Goal: Check status: Check status

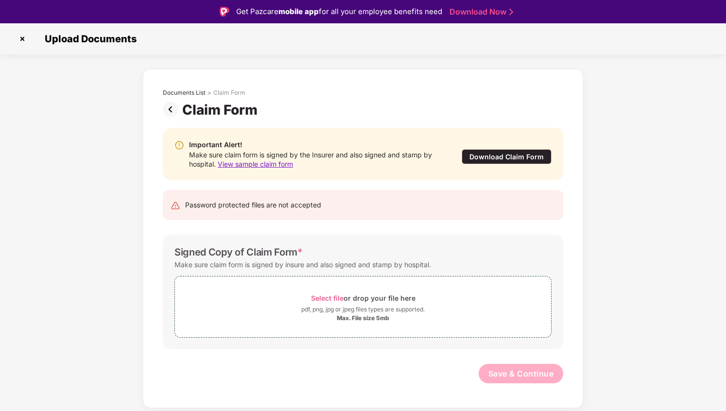
click at [170, 107] on img at bounding box center [172, 110] width 19 height 16
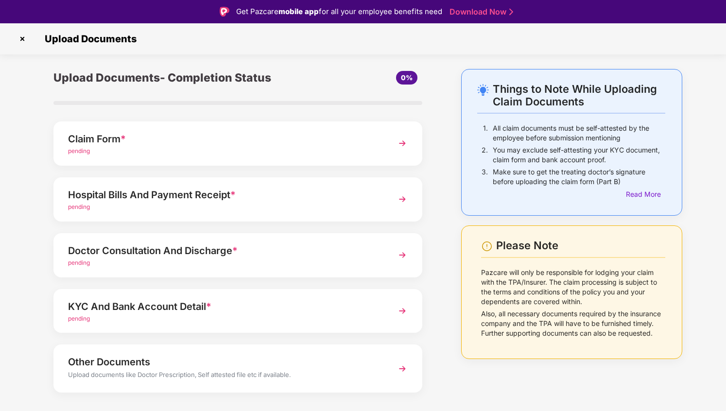
scroll to position [18, 0]
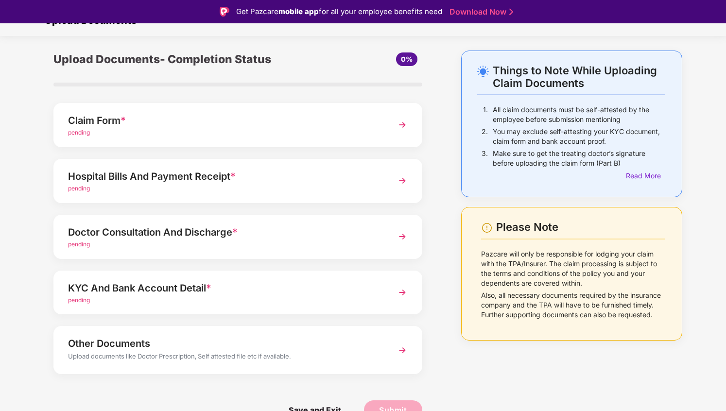
click at [238, 284] on div "KYC And Bank Account Detail *" at bounding box center [224, 289] width 312 height 16
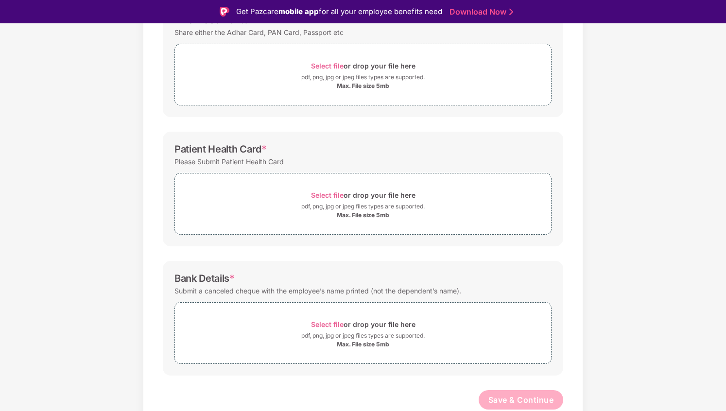
scroll to position [23, 0]
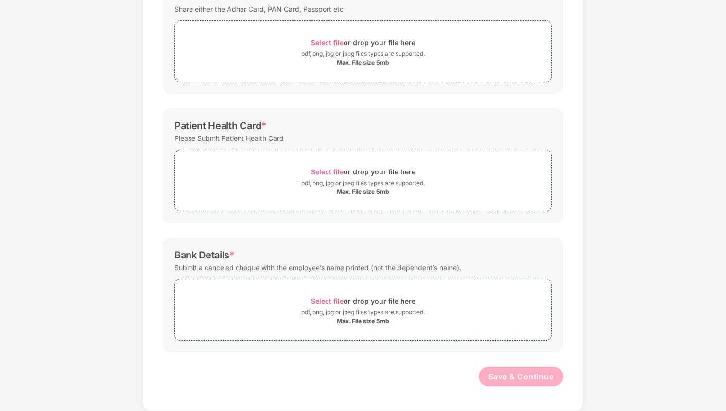
click at [302, 268] on div "Submit a canceled cheque with the employee’s name printed (not the dependent’s …" at bounding box center [318, 267] width 287 height 13
click at [329, 266] on div "Submit a canceled cheque with the employee’s name printed (not the dependent’s …" at bounding box center [318, 267] width 287 height 13
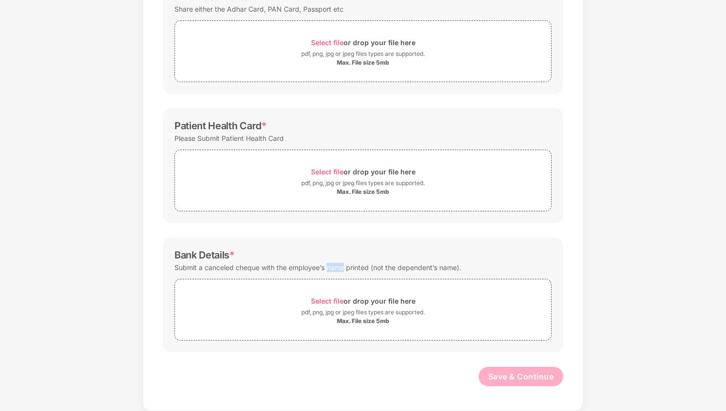
click at [329, 266] on div "Submit a canceled cheque with the employee’s name printed (not the dependent’s …" at bounding box center [318, 267] width 287 height 13
click at [351, 265] on div "Submit a canceled cheque with the employee’s name printed (not the dependent’s …" at bounding box center [318, 267] width 287 height 13
click at [369, 264] on div "Submit a canceled cheque with the employee’s name printed (not the dependent’s …" at bounding box center [318, 267] width 287 height 13
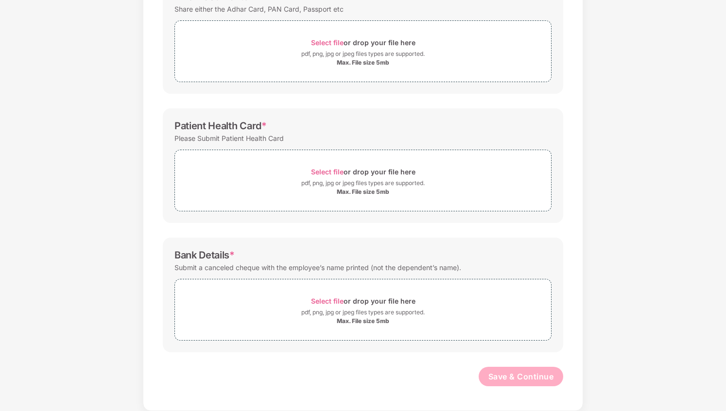
click at [369, 264] on div "Submit a canceled cheque with the employee’s name printed (not the dependent’s …" at bounding box center [318, 267] width 287 height 13
click at [391, 264] on div "Submit a canceled cheque with the employee’s name printed (not the dependent’s …" at bounding box center [318, 267] width 287 height 13
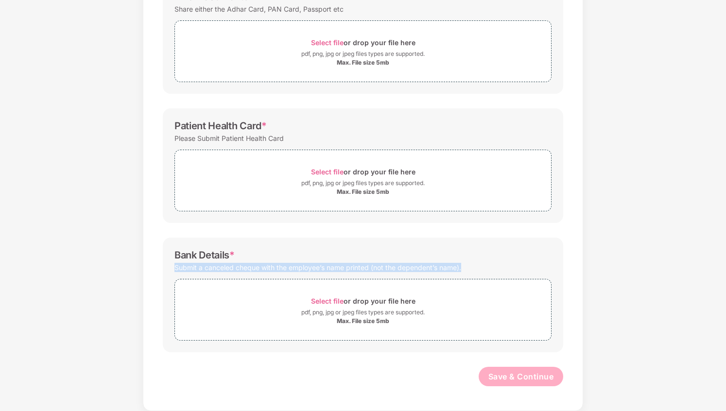
click at [369, 265] on div "Submit a canceled cheque with the employee’s name printed (not the dependent’s …" at bounding box center [318, 267] width 287 height 13
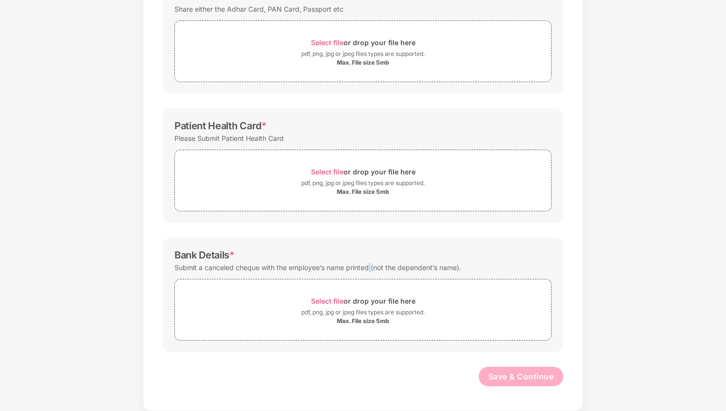
click at [369, 265] on div "Submit a canceled cheque with the employee’s name printed (not the dependent’s …" at bounding box center [318, 267] width 287 height 13
click at [382, 267] on div "Submit a canceled cheque with the employee’s name printed (not the dependent’s …" at bounding box center [318, 267] width 287 height 13
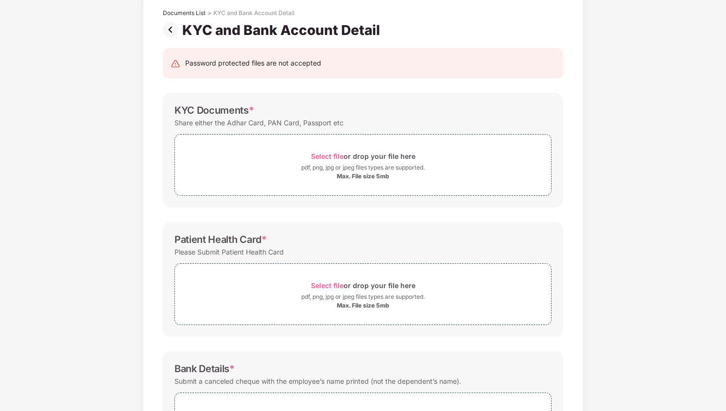
scroll to position [47, 0]
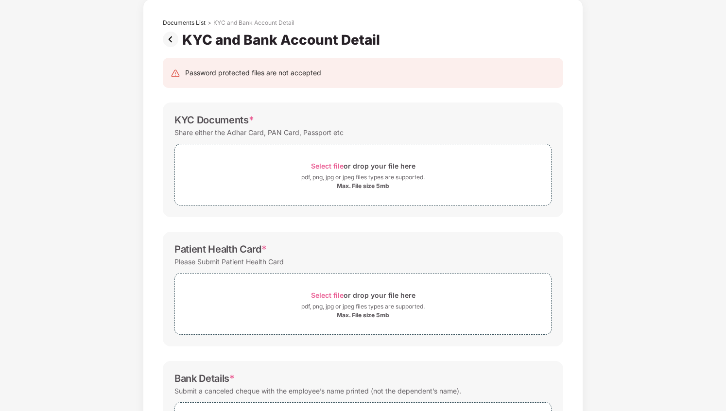
click at [279, 134] on div "Share either the Adhar Card, PAN Card, Passport etc" at bounding box center [259, 132] width 169 height 13
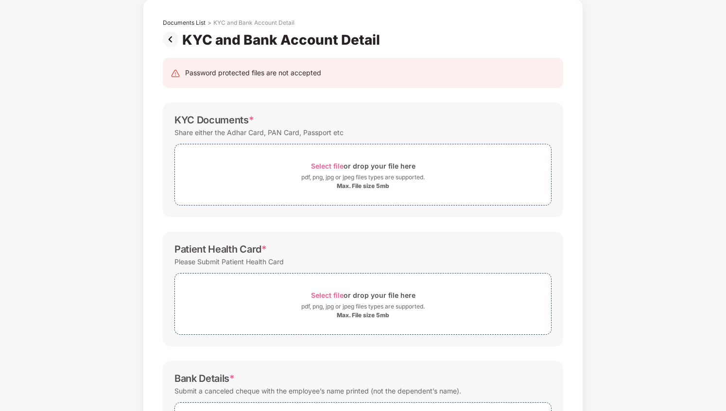
click at [279, 134] on div "Share either the Adhar Card, PAN Card, Passport etc" at bounding box center [259, 132] width 169 height 13
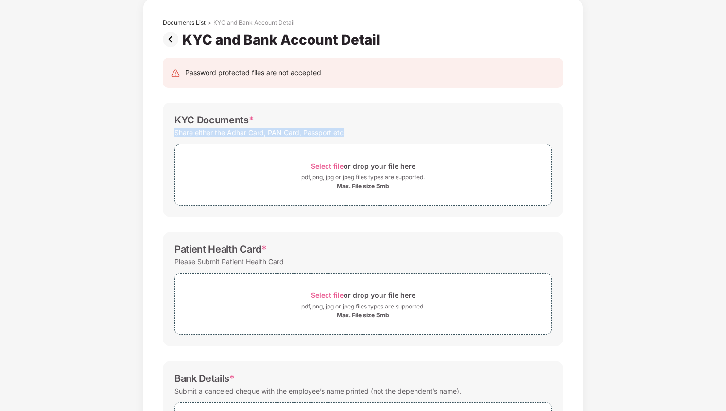
click at [279, 134] on div "Share either the Adhar Card, PAN Card, Passport etc" at bounding box center [259, 132] width 169 height 13
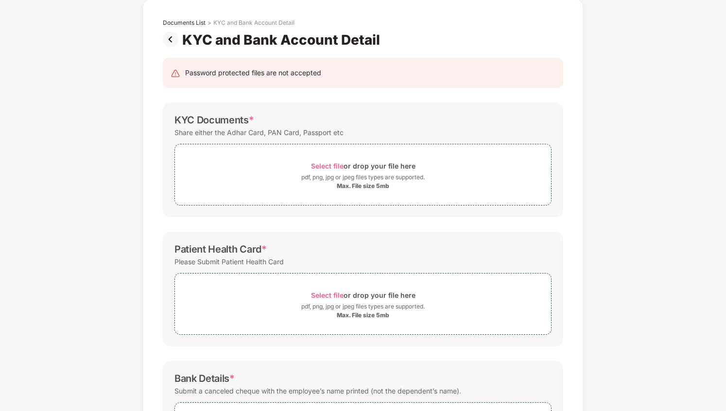
click at [279, 134] on div "Share either the Adhar Card, PAN Card, Passport etc" at bounding box center [259, 132] width 169 height 13
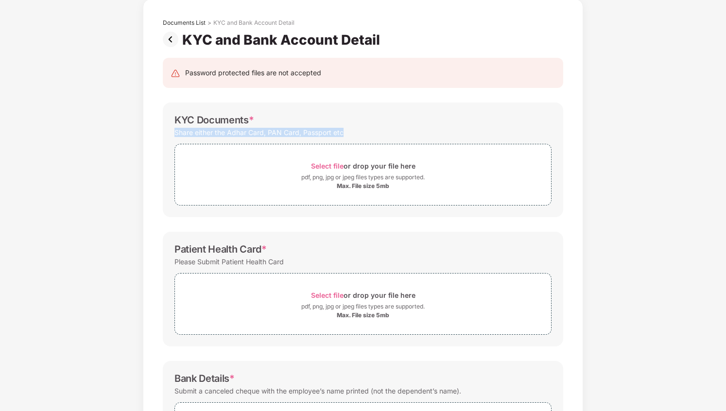
click at [279, 134] on div "Share either the Adhar Card, PAN Card, Passport etc" at bounding box center [259, 132] width 169 height 13
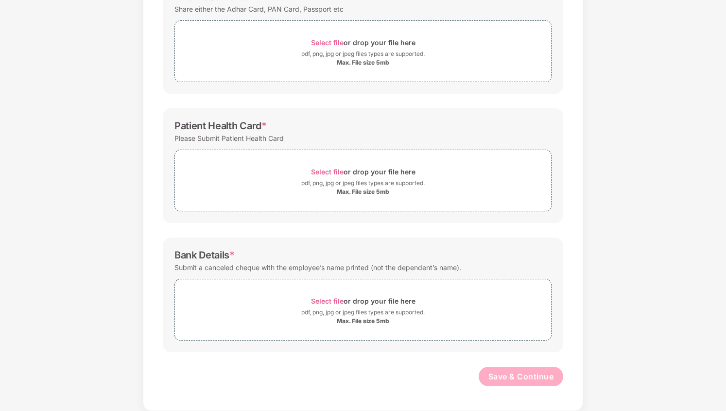
click at [320, 269] on div "Submit a canceled cheque with the employee’s name printed (not the dependent’s …" at bounding box center [318, 267] width 287 height 13
click at [334, 269] on div "Submit a canceled cheque with the employee’s name printed (not the dependent’s …" at bounding box center [318, 267] width 287 height 13
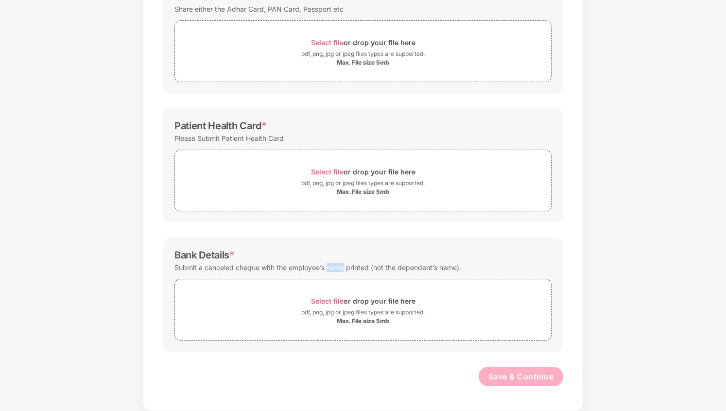
click at [334, 269] on div "Submit a canceled cheque with the employee’s name printed (not the dependent’s …" at bounding box center [318, 267] width 287 height 13
click at [354, 272] on div "Submit a canceled cheque with the employee’s name printed (not the dependent’s …" at bounding box center [318, 267] width 287 height 13
click at [381, 268] on div "Submit a canceled cheque with the employee’s name printed (not the dependent’s …" at bounding box center [318, 267] width 287 height 13
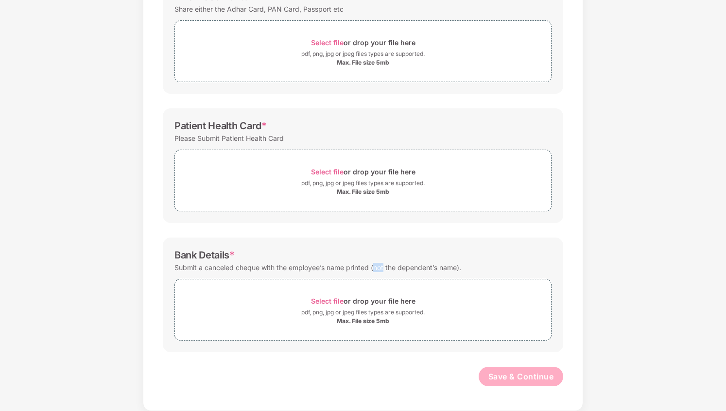
click at [381, 268] on div "Submit a canceled cheque with the employee’s name printed (not the dependent’s …" at bounding box center [318, 267] width 287 height 13
click at [397, 268] on div "Submit a canceled cheque with the employee’s name printed (not the dependent’s …" at bounding box center [318, 267] width 287 height 13
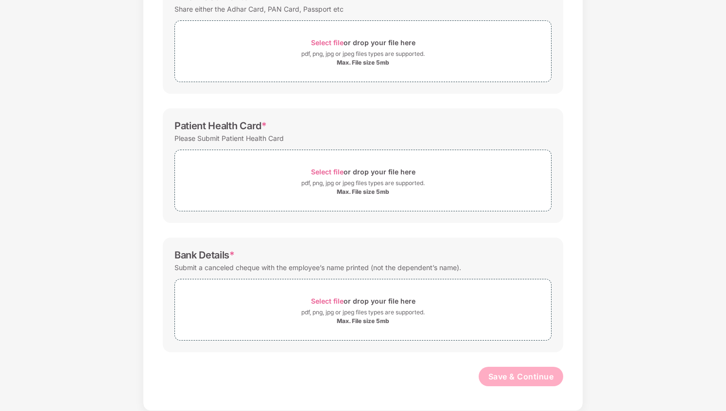
click at [397, 268] on div "Submit a canceled cheque with the employee’s name printed (not the dependent’s …" at bounding box center [318, 267] width 287 height 13
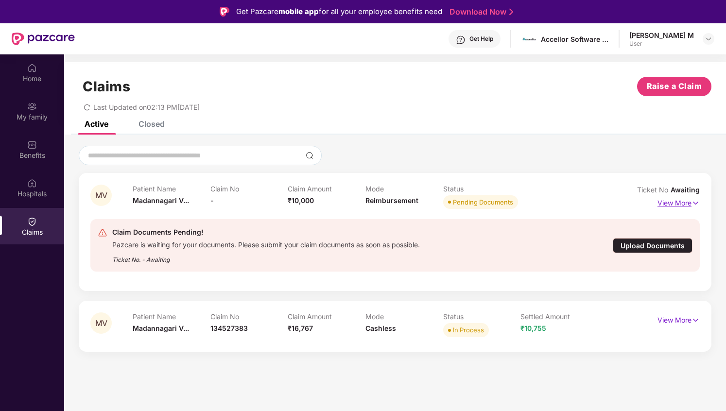
click at [679, 205] on p "View More" at bounding box center [679, 201] width 42 height 13
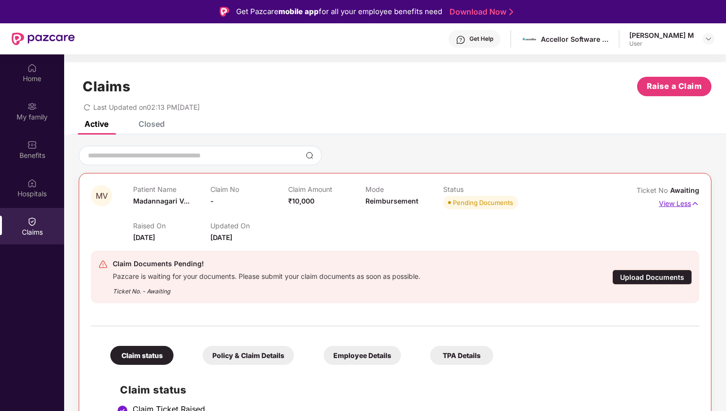
click at [679, 205] on p "View Less" at bounding box center [679, 202] width 40 height 13
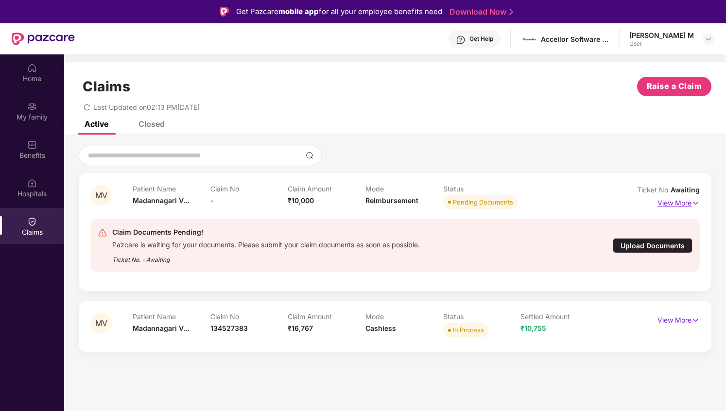
click at [679, 205] on p "View More" at bounding box center [679, 201] width 42 height 13
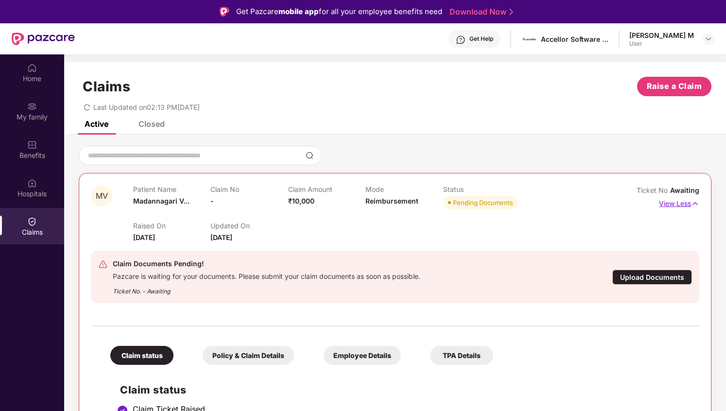
click at [679, 205] on p "View Less" at bounding box center [679, 202] width 40 height 13
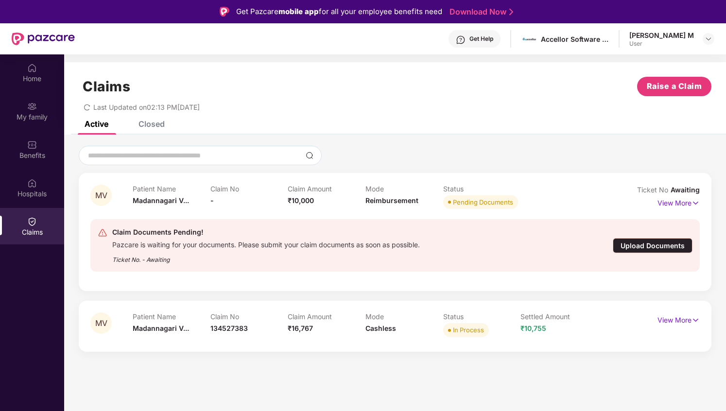
click at [659, 248] on div "Upload Documents" at bounding box center [653, 245] width 80 height 15
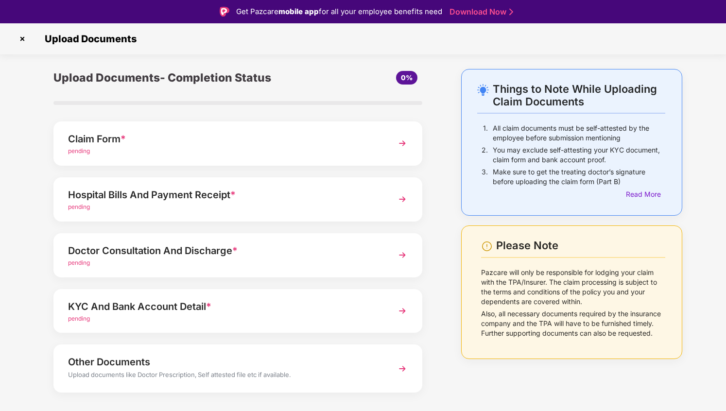
click at [284, 320] on div "pending" at bounding box center [224, 319] width 312 height 9
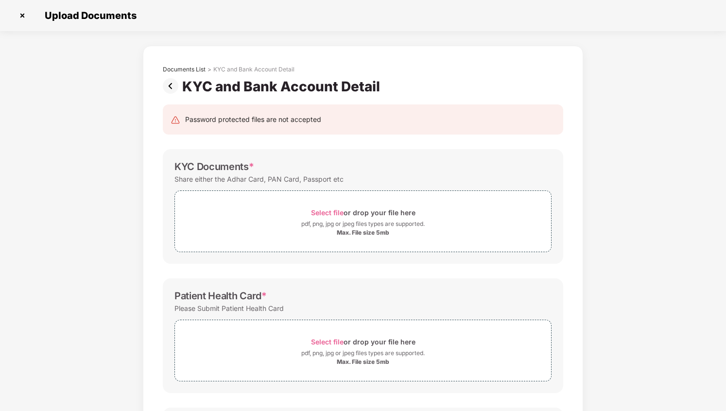
click at [170, 86] on img at bounding box center [172, 86] width 19 height 16
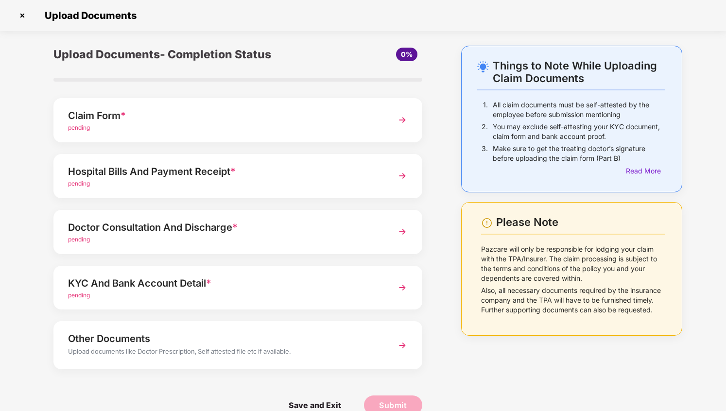
click at [214, 126] on div "pending" at bounding box center [224, 127] width 312 height 9
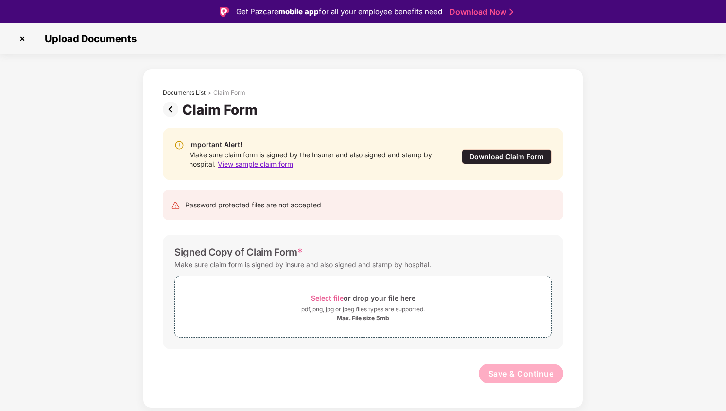
click at [287, 163] on span "View sample claim form" at bounding box center [255, 164] width 75 height 8
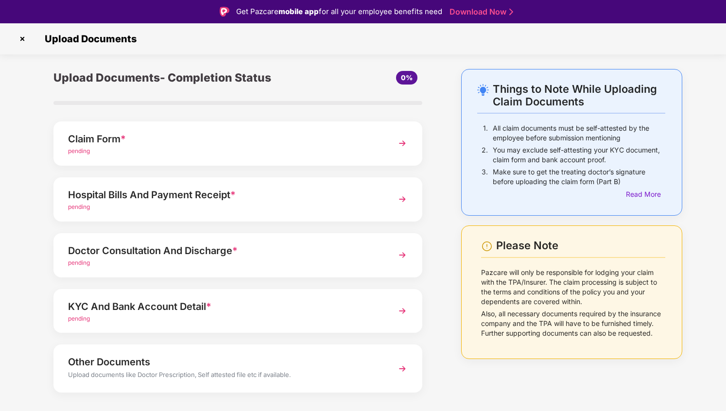
click at [22, 40] on img at bounding box center [23, 39] width 16 height 16
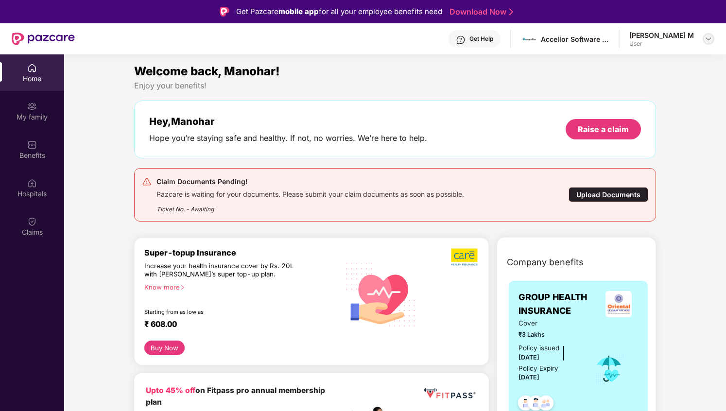
click at [709, 43] on div at bounding box center [709, 39] width 12 height 12
drag, startPoint x: 628, startPoint y: 88, endPoint x: 693, endPoint y: 88, distance: 65.1
click at [693, 88] on div "M Manohar Reddy M User" at bounding box center [663, 92] width 126 height 17
copy div "Manohar Reddy M"
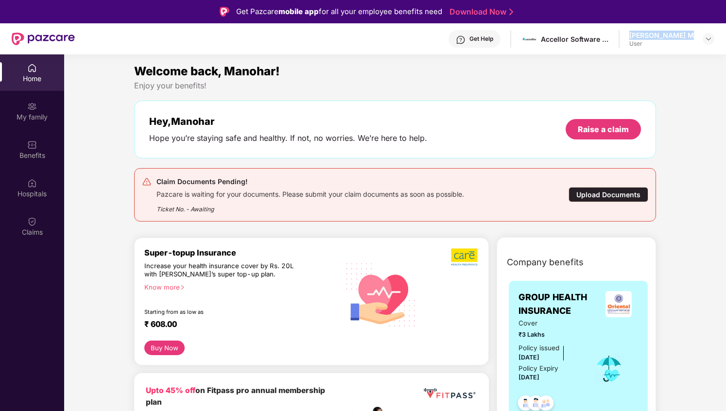
drag, startPoint x: 631, startPoint y: 35, endPoint x: 697, endPoint y: 35, distance: 66.1
click at [697, 35] on div "Get Help Accellor Software Pvt Ltd. Manohar Reddy M User" at bounding box center [395, 38] width 640 height 31
click at [43, 151] on div "Benefits" at bounding box center [32, 156] width 64 height 10
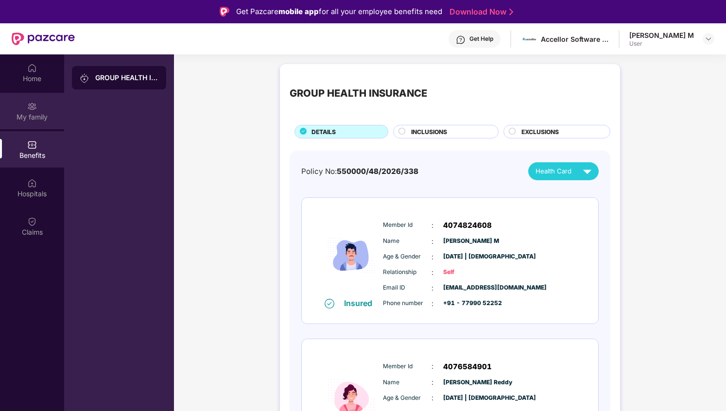
click at [37, 113] on div "My family" at bounding box center [32, 117] width 64 height 10
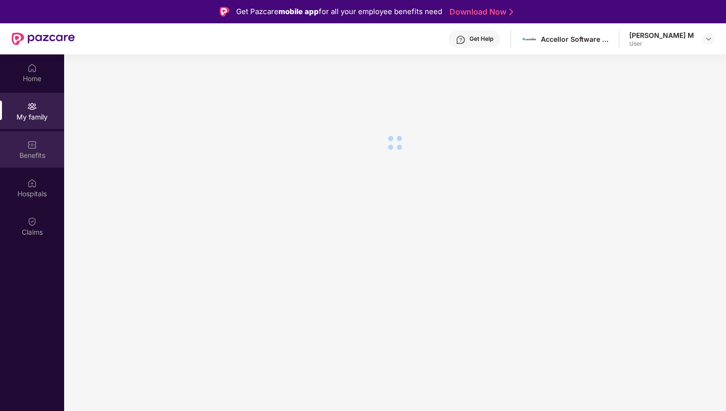
click at [38, 148] on div "Benefits" at bounding box center [32, 149] width 64 height 36
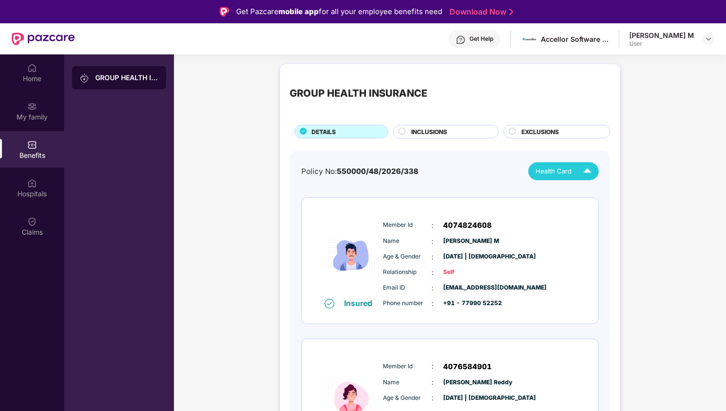
click at [580, 172] on img at bounding box center [587, 171] width 17 height 17
click at [480, 165] on div "Policy No: 550000/48/2026/338 Health Card" at bounding box center [450, 171] width 298 height 18
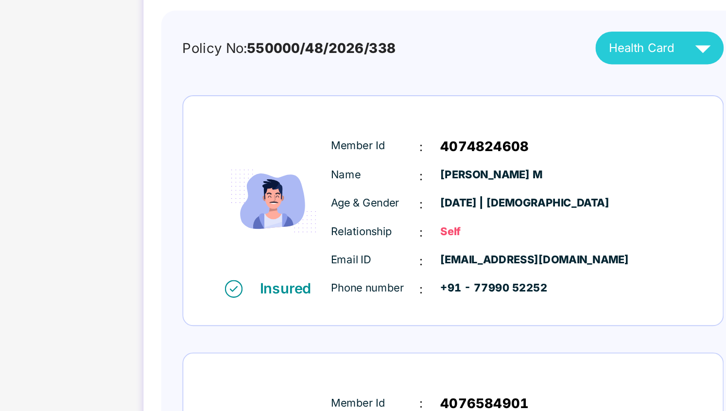
scroll to position [78, 0]
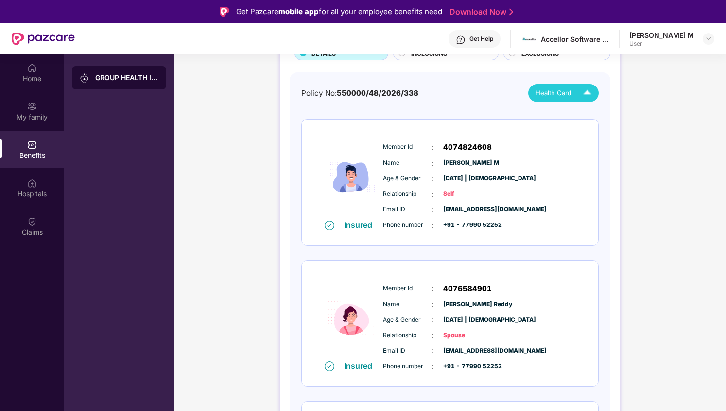
click at [585, 98] on img at bounding box center [587, 93] width 17 height 17
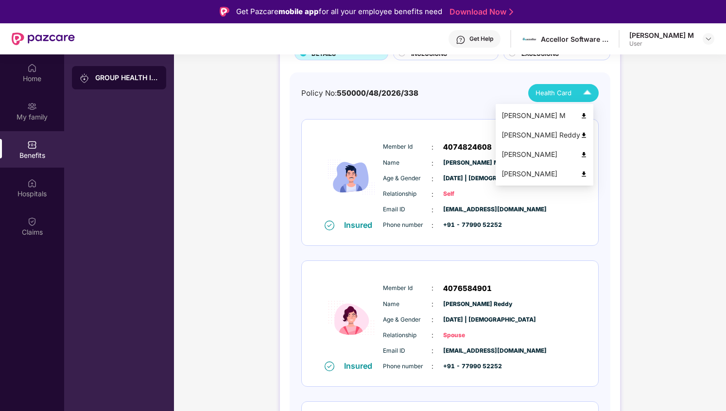
click at [588, 116] on img at bounding box center [583, 115] width 7 height 7
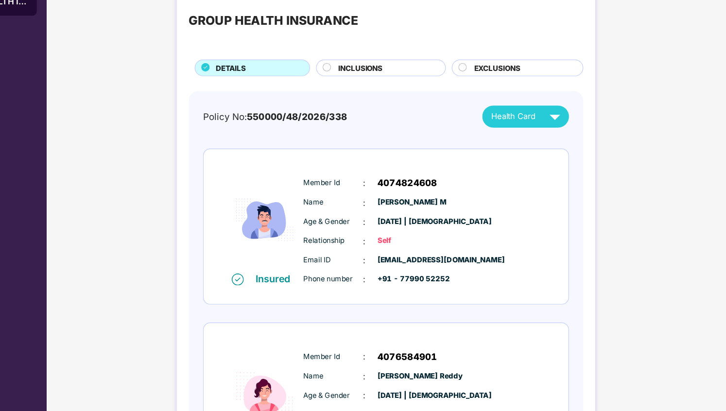
scroll to position [0, 0]
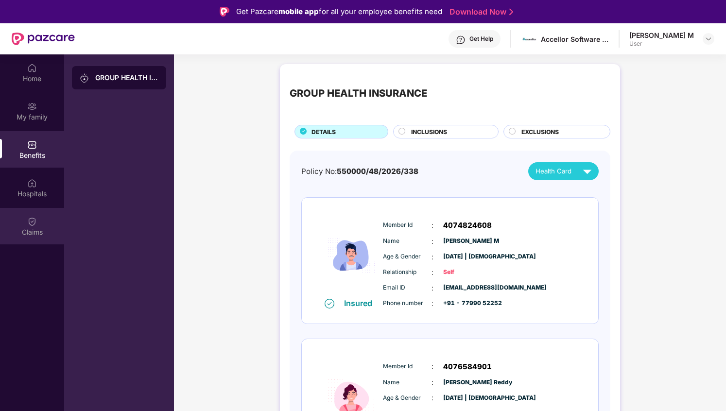
click at [35, 220] on img at bounding box center [32, 222] width 10 height 10
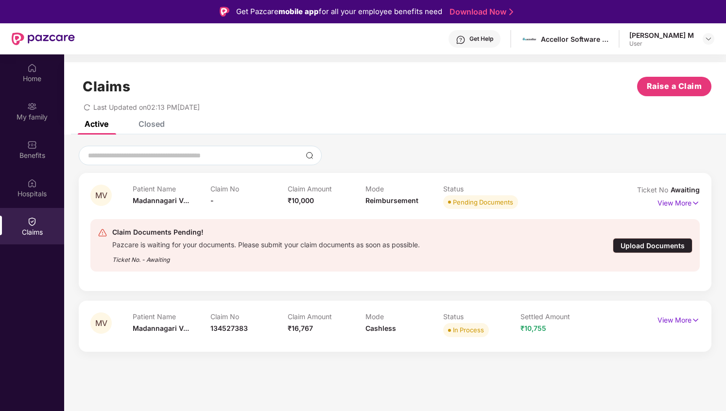
click at [264, 327] on div "Claim No 134527383" at bounding box center [250, 326] width 78 height 27
click at [385, 316] on p "Mode" at bounding box center [405, 317] width 78 height 8
click at [673, 314] on p "View More" at bounding box center [679, 319] width 42 height 13
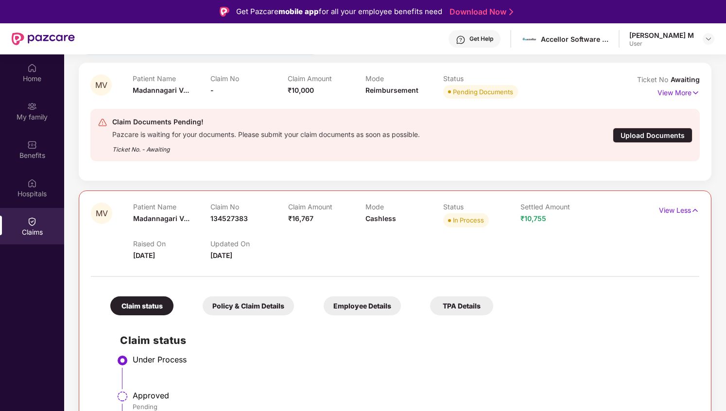
scroll to position [129, 0]
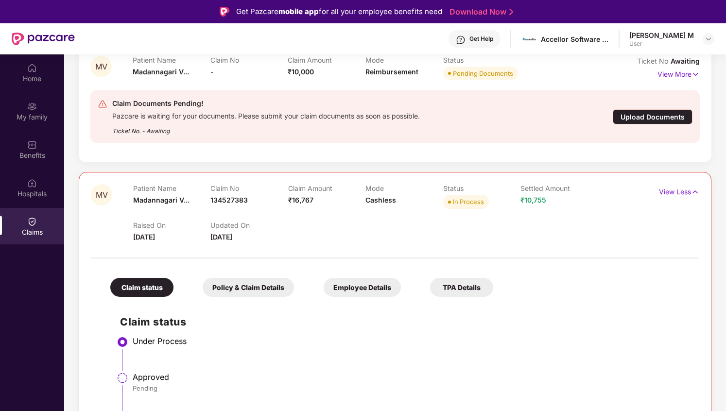
click at [236, 293] on div "Policy & Claim Details" at bounding box center [248, 287] width 91 height 19
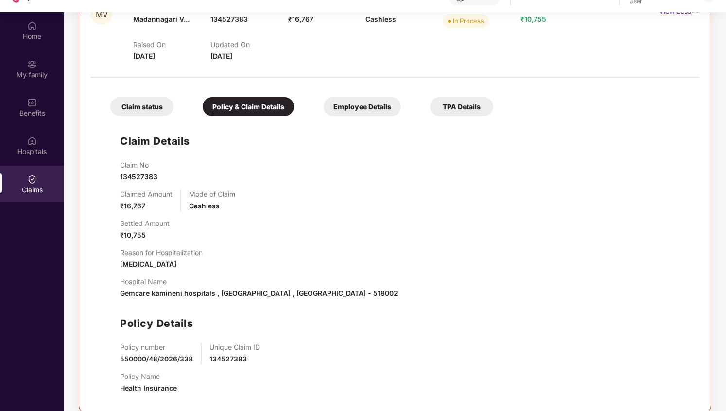
scroll to position [54, 0]
